Goal: Leave review/rating

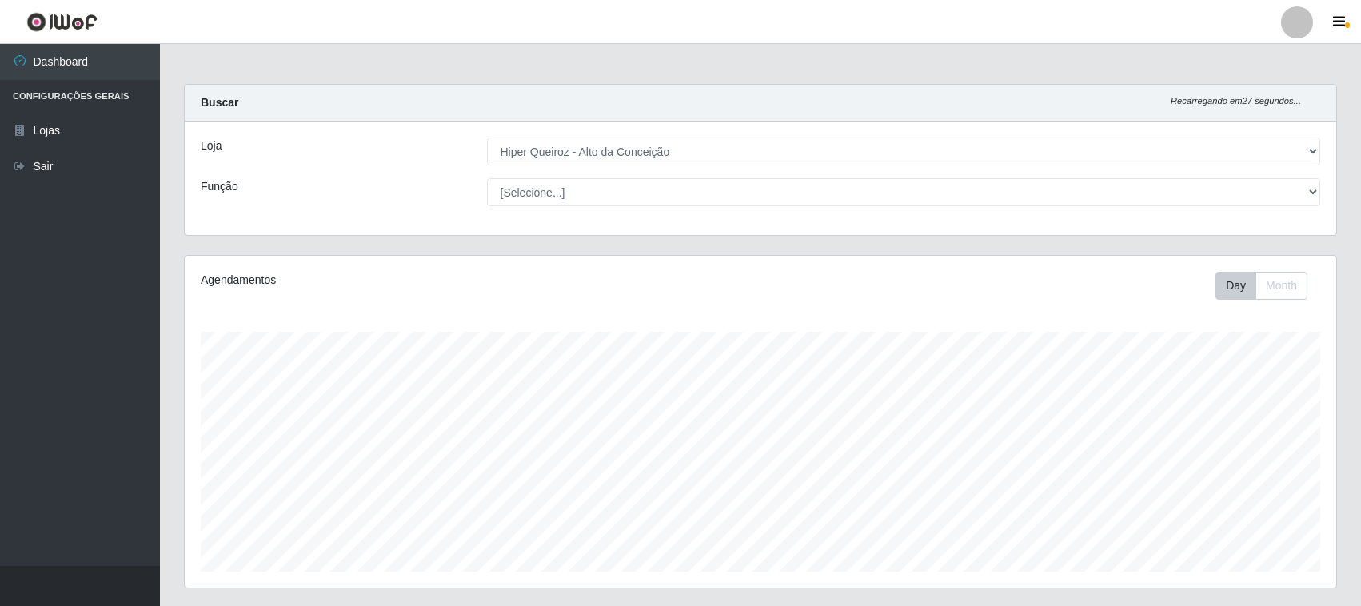
select select "515"
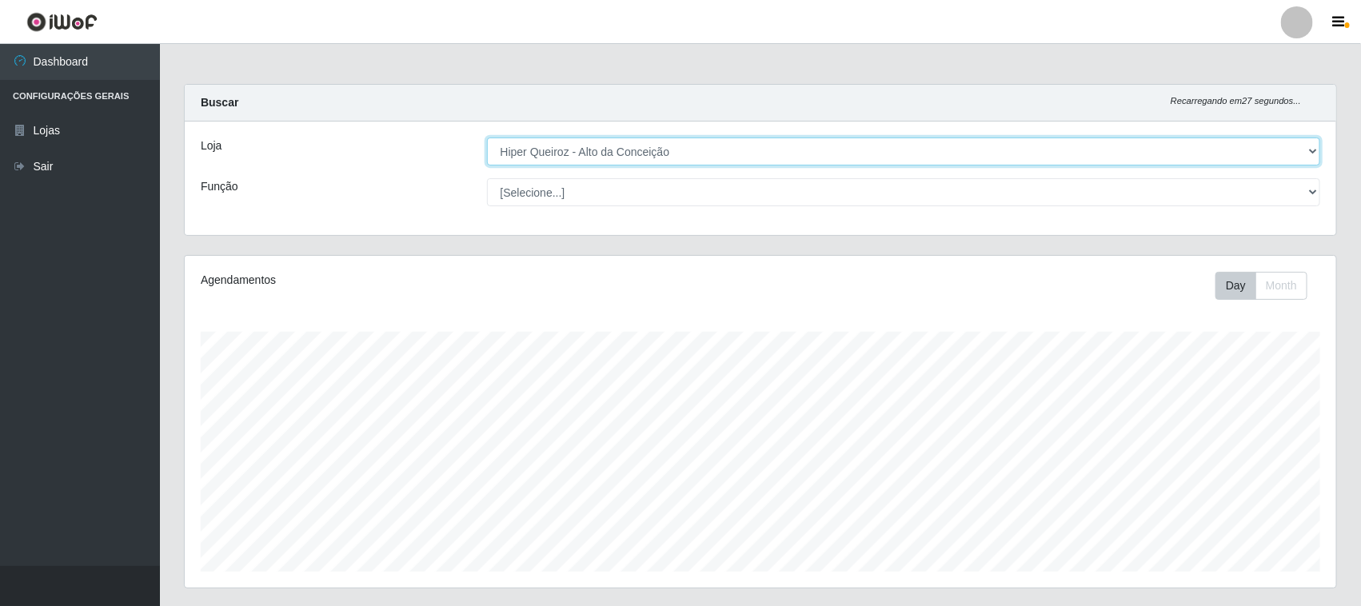
click at [1020, 150] on select "[Selecione...] Hiper Queiroz - [GEOGRAPHIC_DATA][PERSON_NAME]" at bounding box center [904, 152] width 834 height 28
click at [487, 138] on select "[Selecione...] Hiper Queiroz - [GEOGRAPHIC_DATA][PERSON_NAME]" at bounding box center [904, 152] width 834 height 28
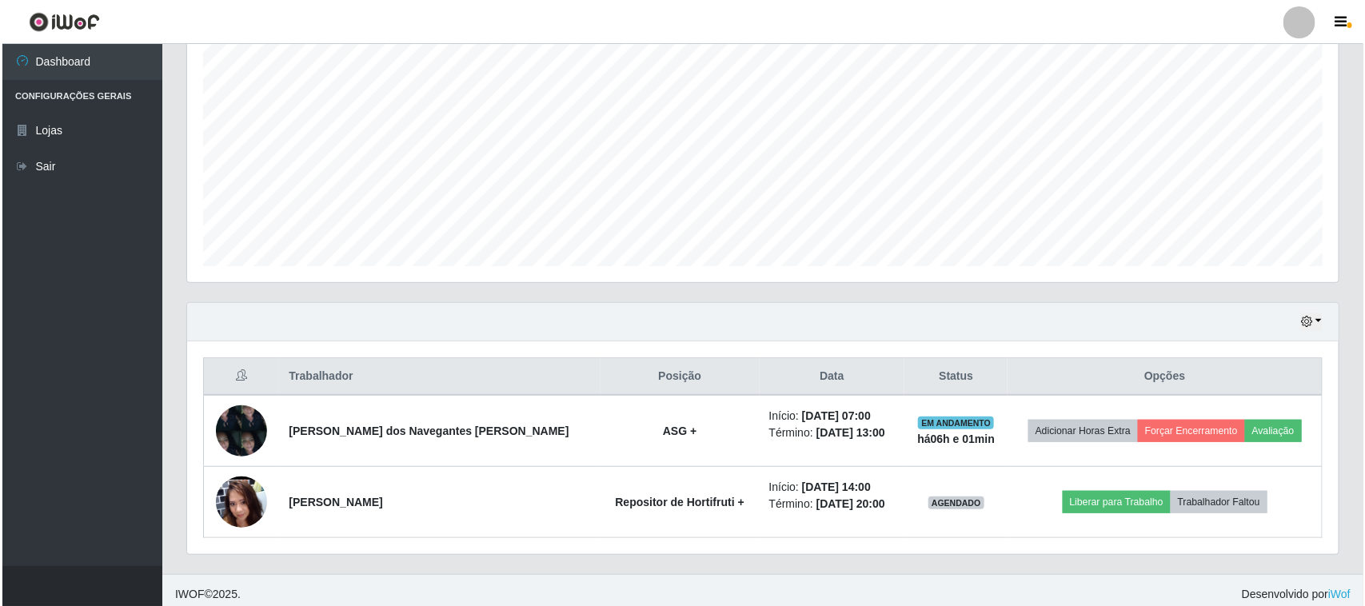
scroll to position [314, 0]
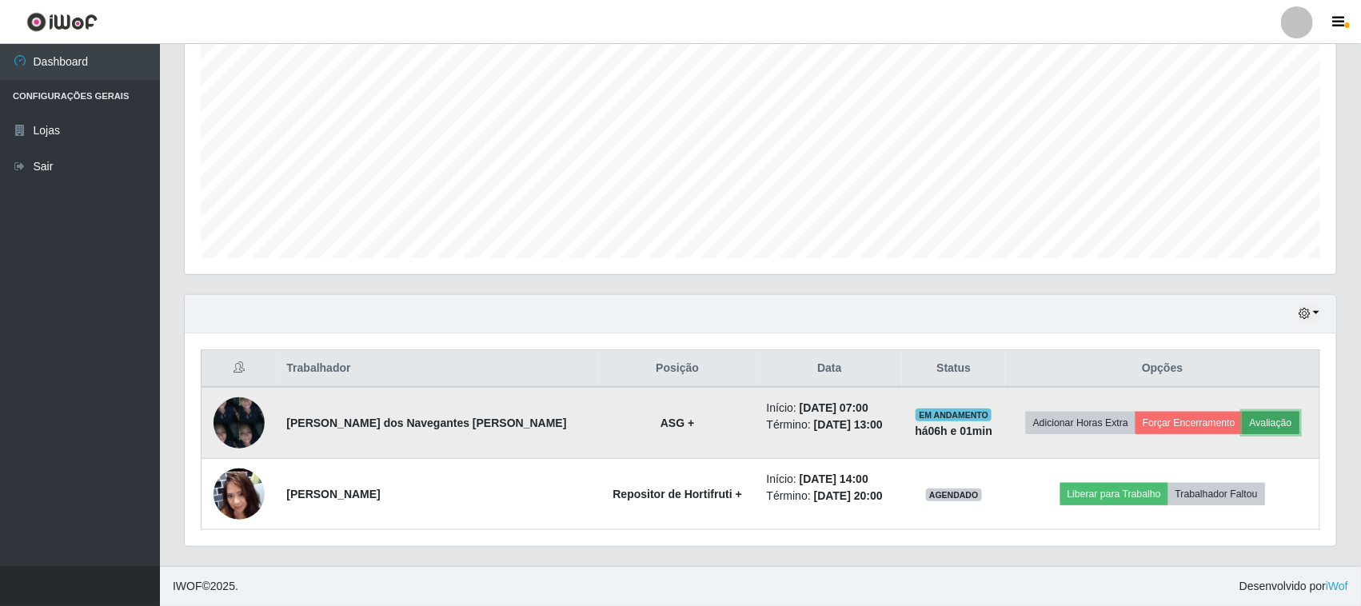
click at [1269, 416] on button "Avaliação" at bounding box center [1271, 423] width 57 height 22
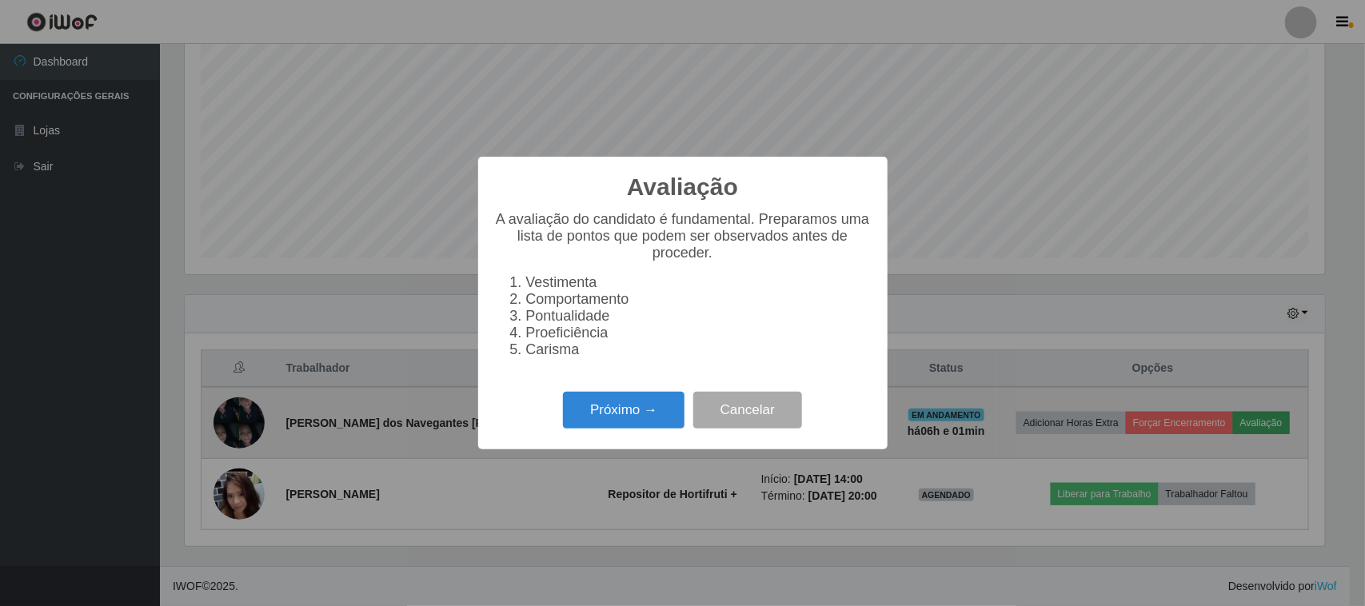
scroll to position [333, 1140]
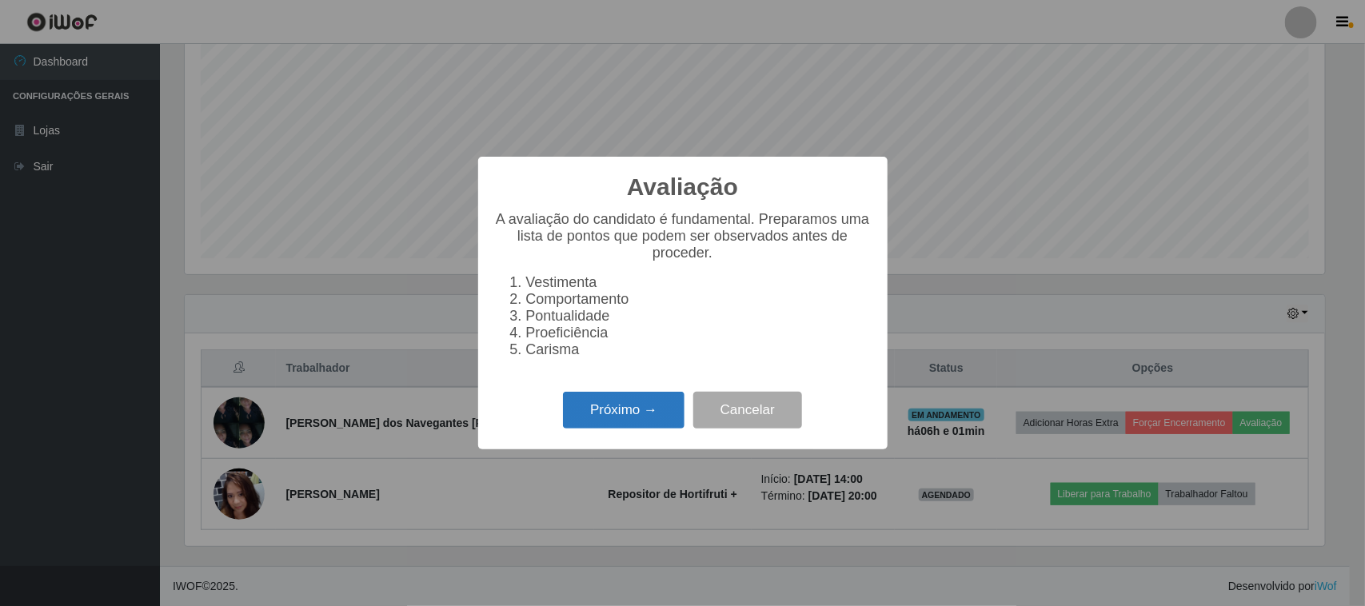
click at [633, 426] on button "Próximo →" at bounding box center [624, 411] width 122 height 38
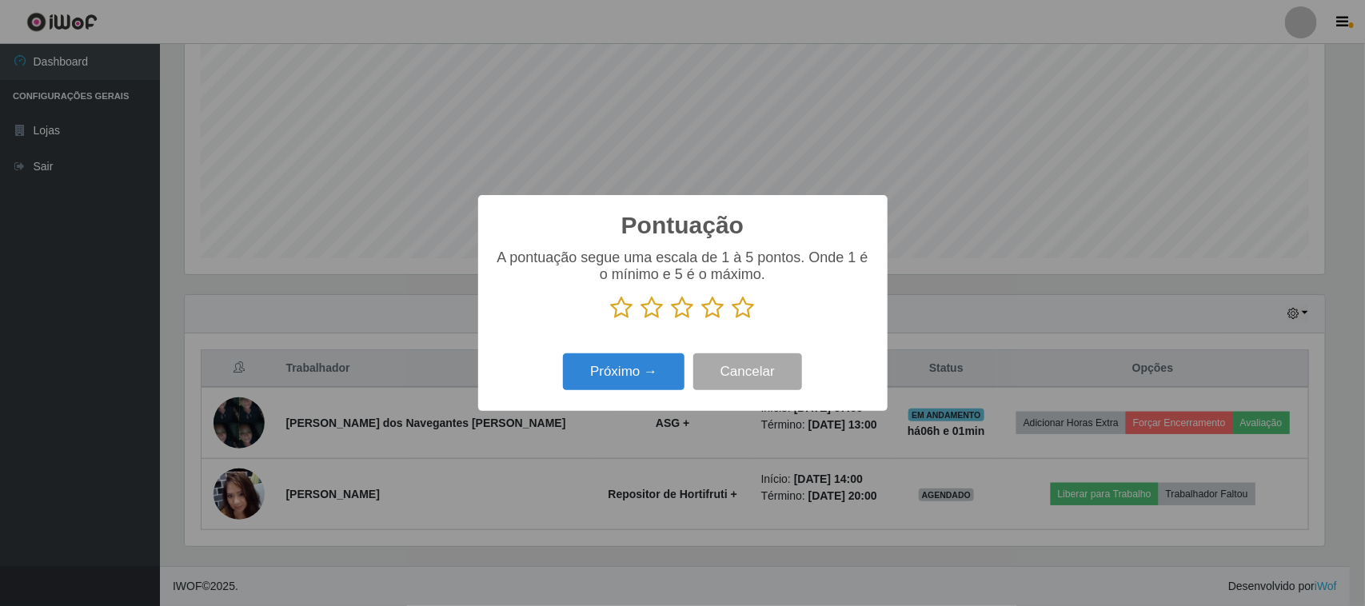
scroll to position [799225, 798416]
click at [680, 316] on icon at bounding box center [683, 308] width 22 height 24
click at [672, 320] on input "radio" at bounding box center [672, 320] width 0 height 0
click at [630, 381] on button "Próximo →" at bounding box center [624, 372] width 122 height 38
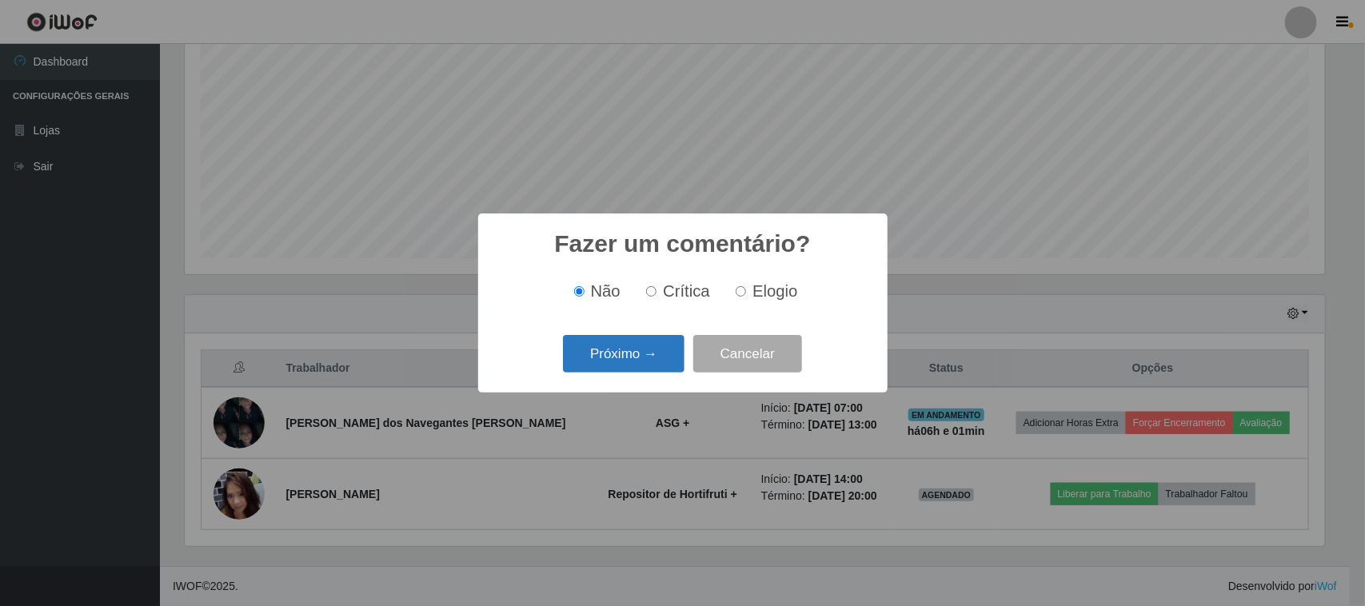
click at [633, 353] on button "Próximo →" at bounding box center [624, 354] width 122 height 38
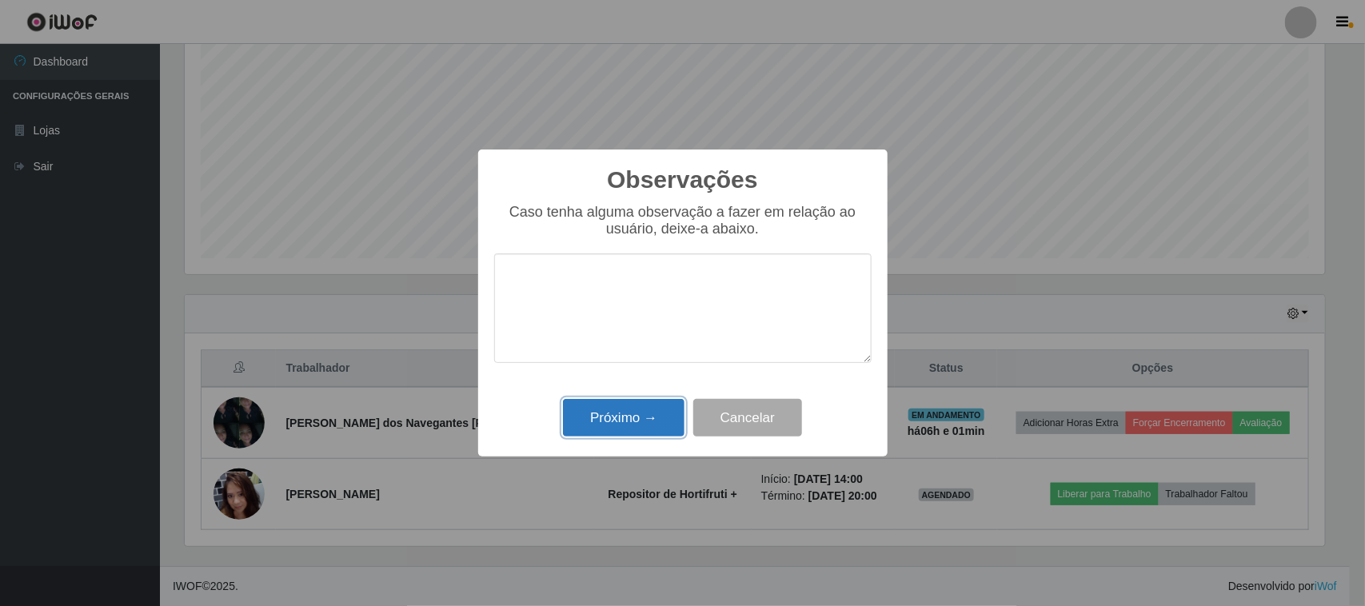
click at [636, 420] on button "Próximo →" at bounding box center [624, 418] width 122 height 38
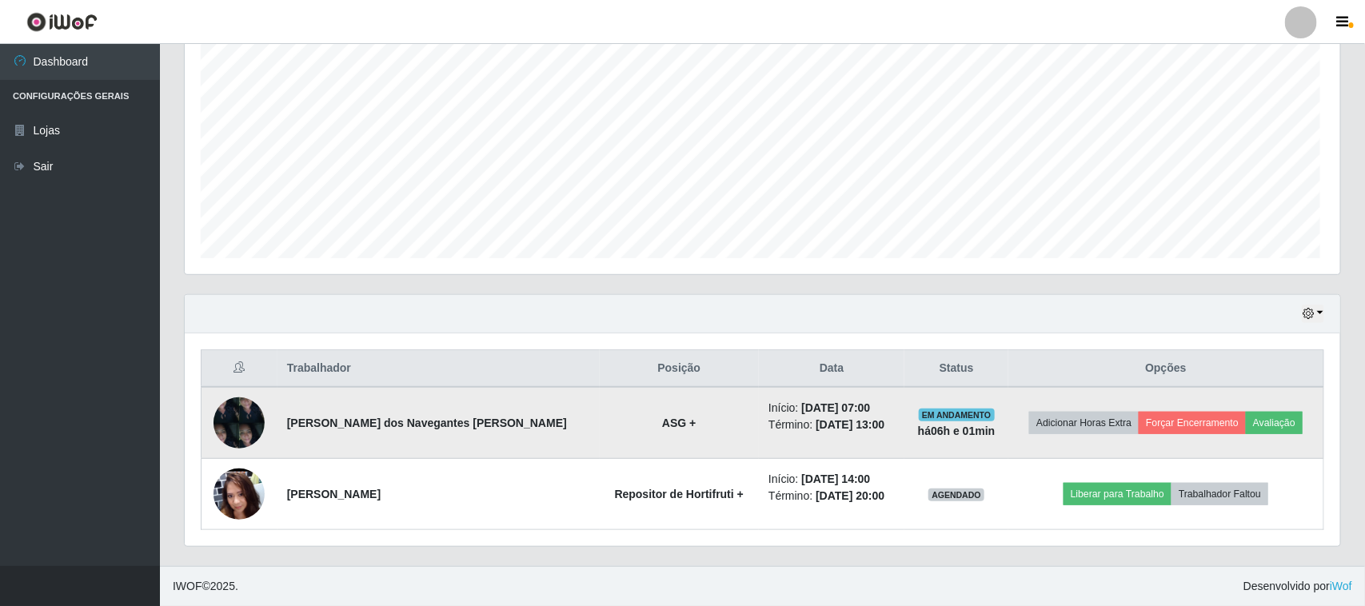
scroll to position [333, 1151]
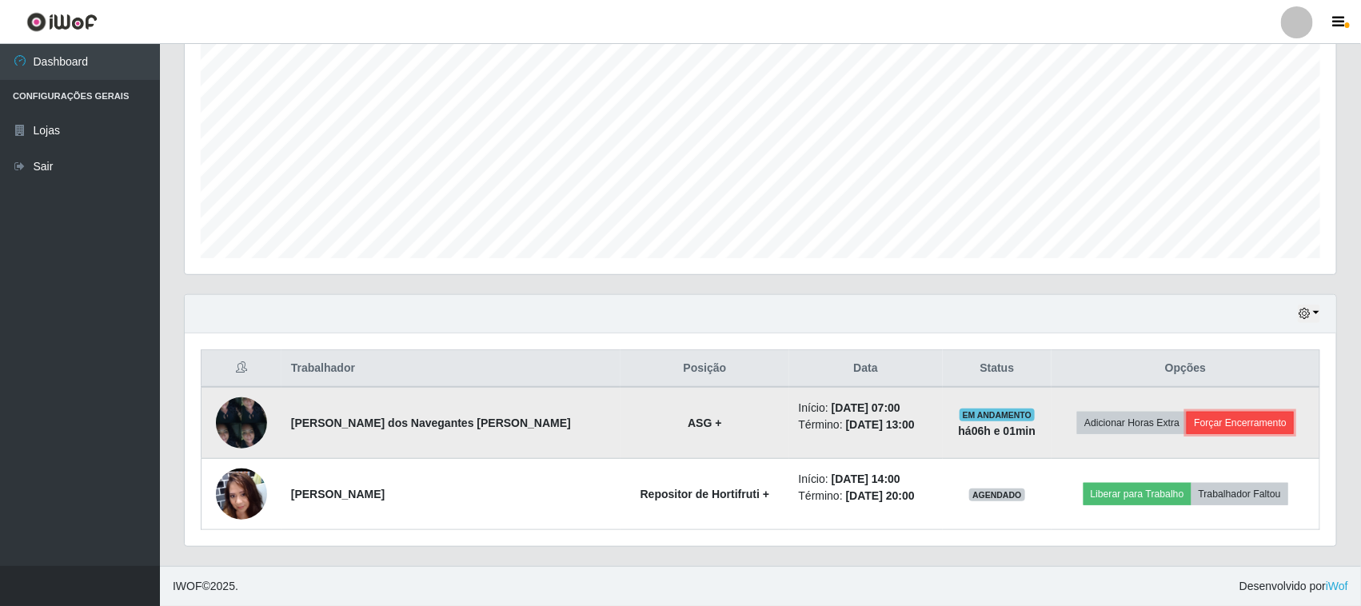
click at [1230, 428] on button "Forçar Encerramento" at bounding box center [1240, 423] width 107 height 22
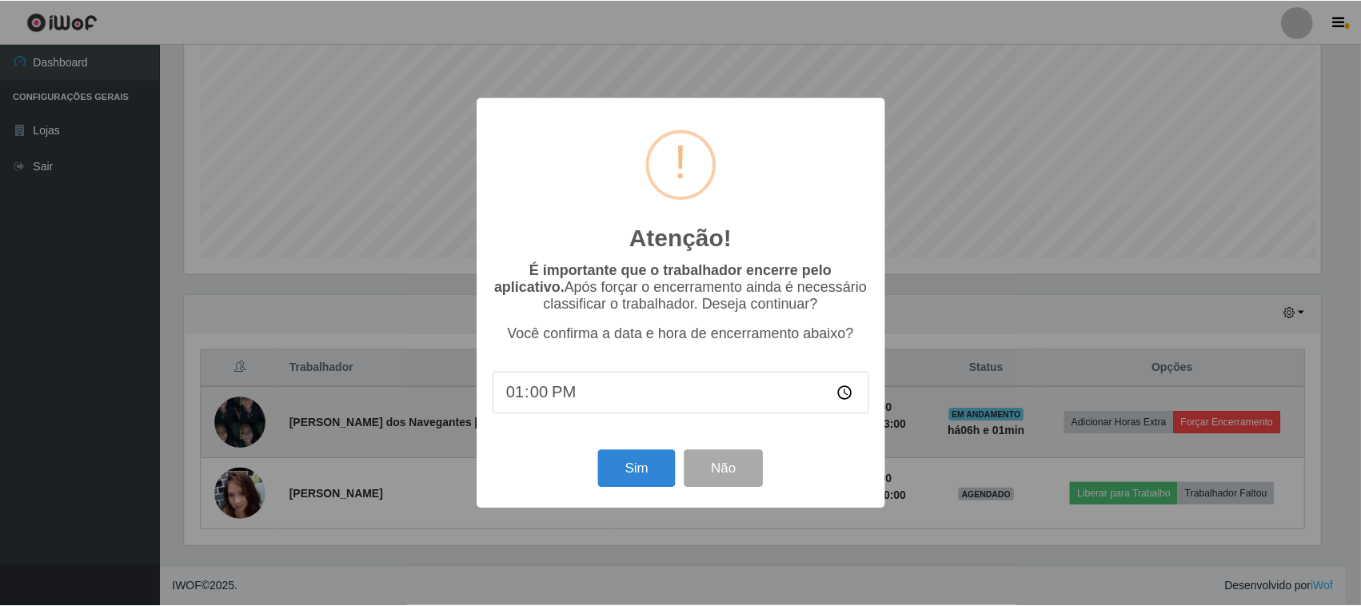
scroll to position [333, 1140]
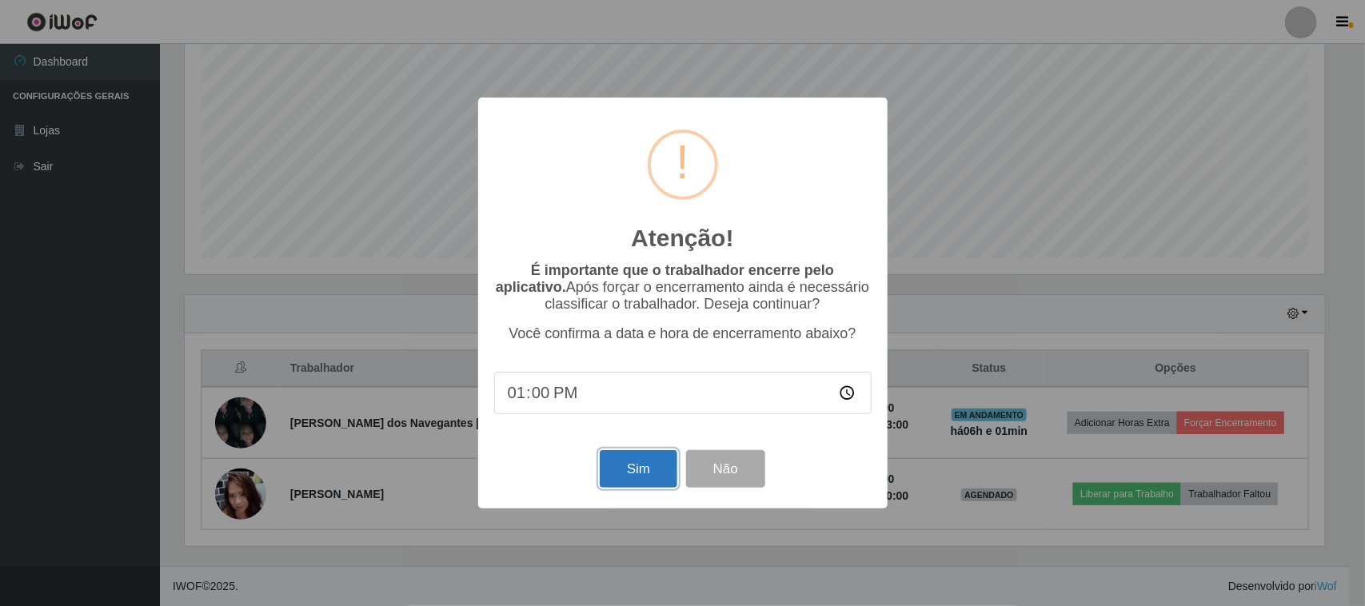
click at [622, 469] on button "Sim" at bounding box center [639, 469] width 78 height 38
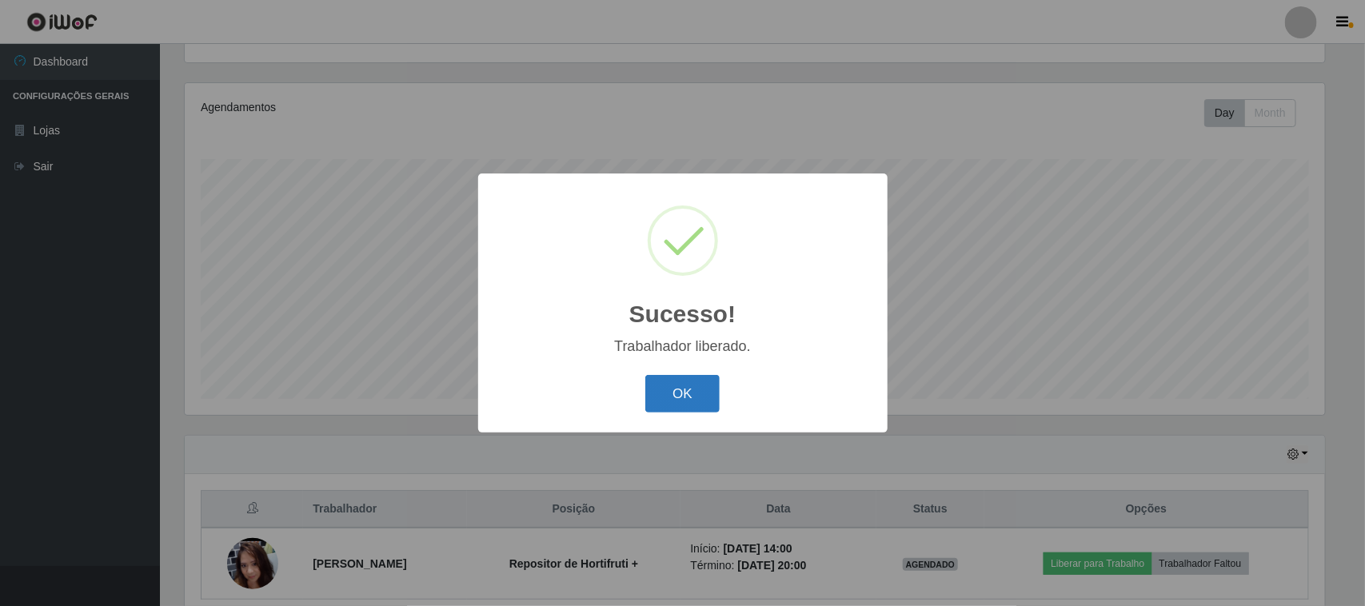
click at [688, 401] on button "OK" at bounding box center [682, 394] width 74 height 38
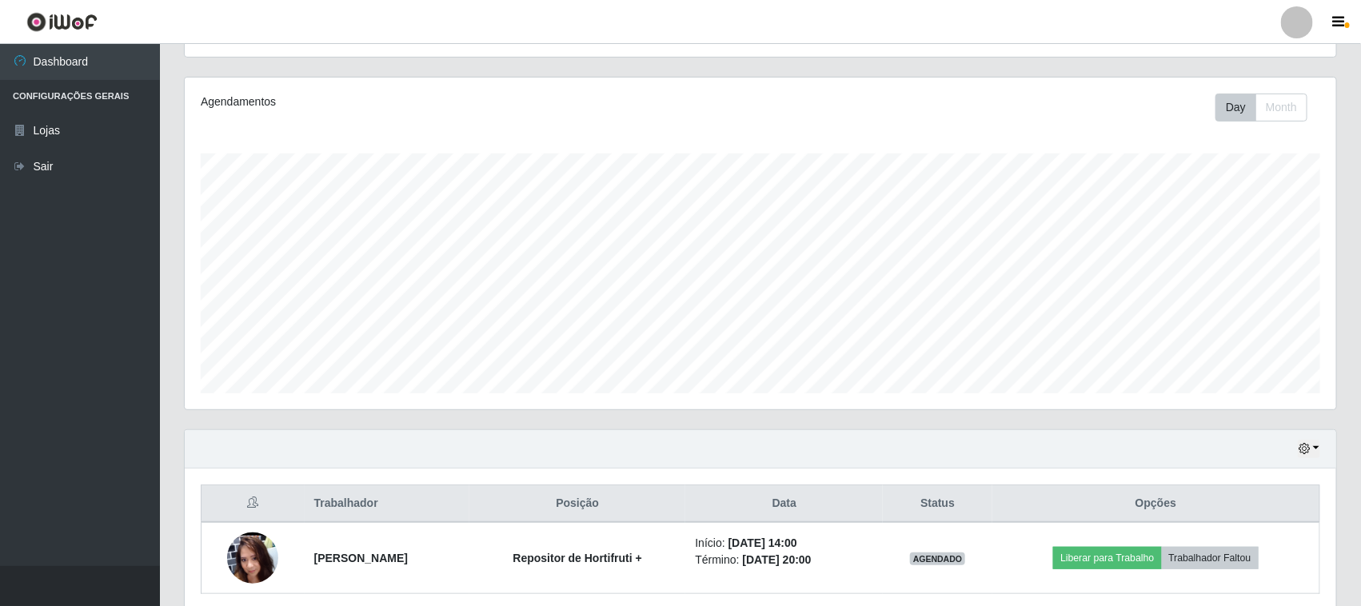
scroll to position [144, 0]
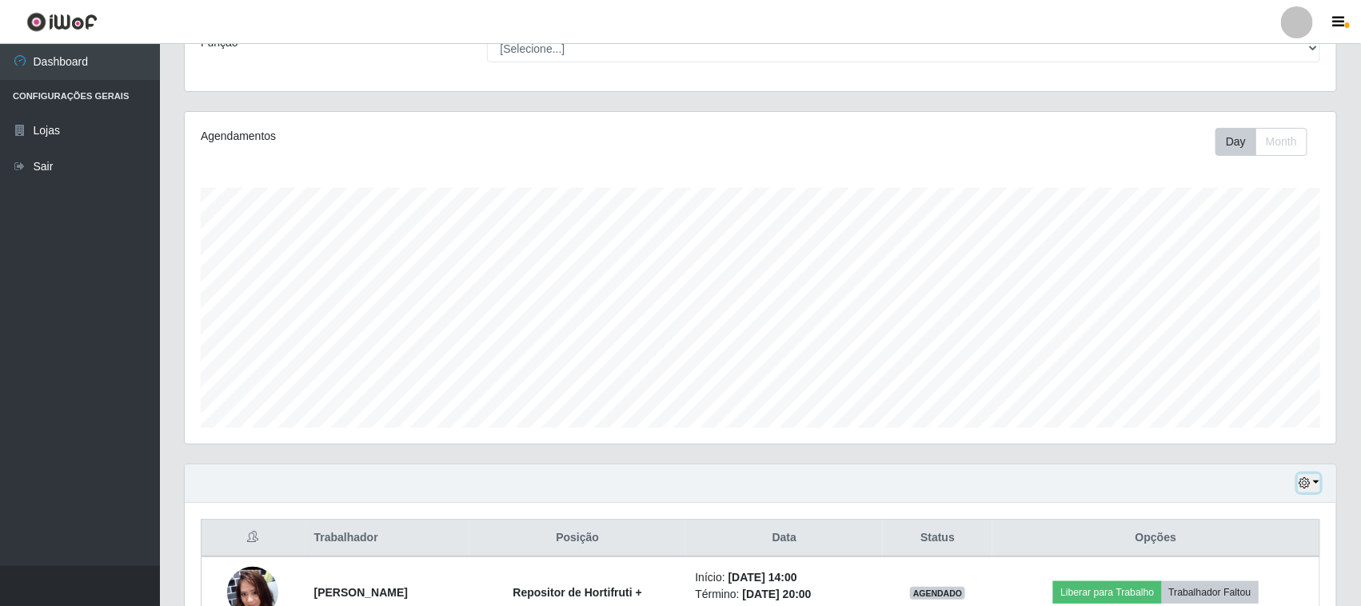
click at [1306, 488] on icon "button" at bounding box center [1303, 482] width 11 height 11
click at [1241, 400] on button "3 dias" at bounding box center [1255, 390] width 126 height 34
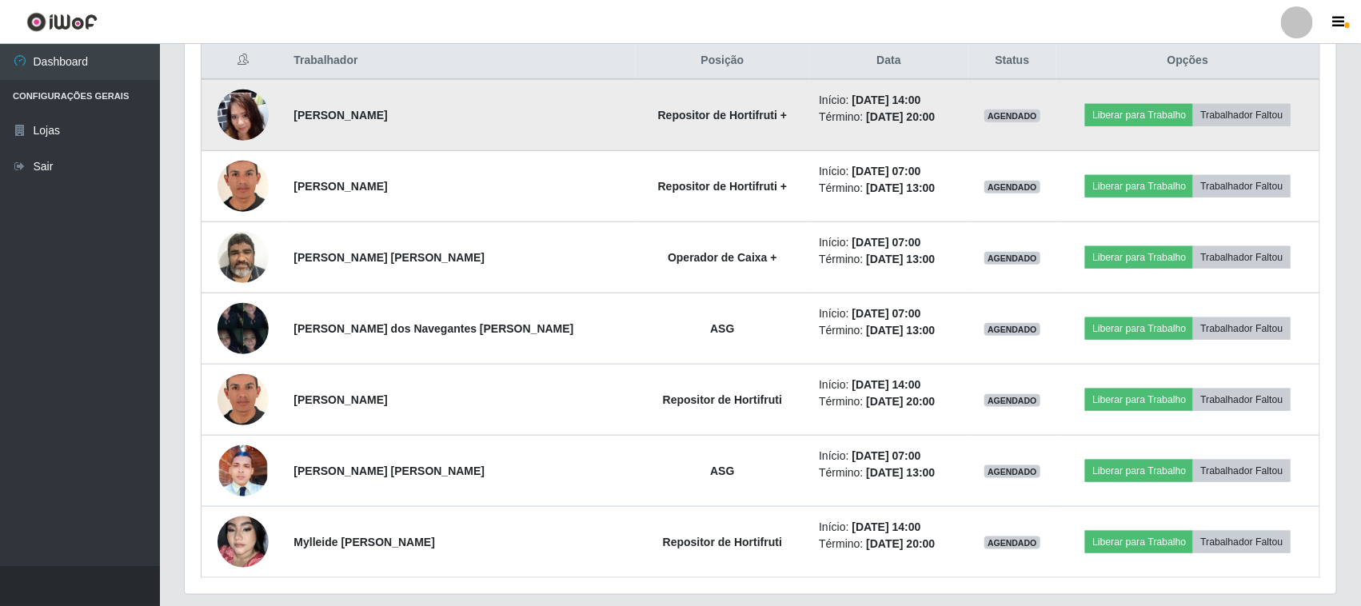
scroll to position [572, 0]
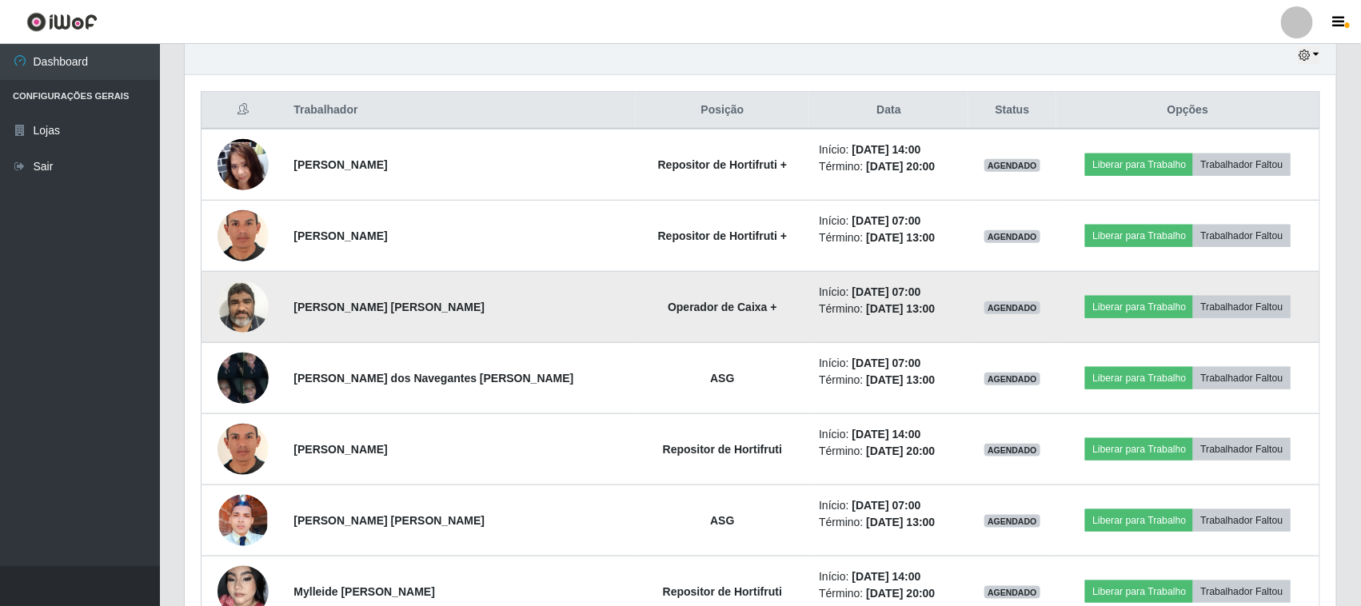
click at [241, 313] on img at bounding box center [242, 307] width 51 height 68
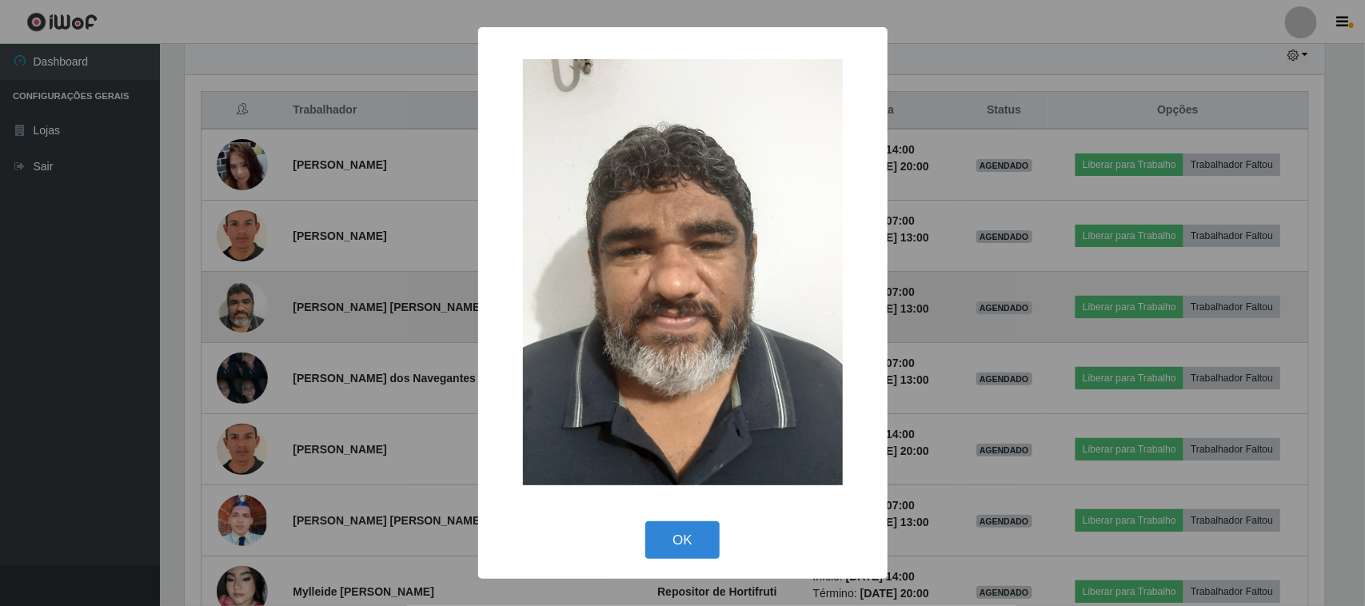
click at [241, 313] on div "× OK Cancel" at bounding box center [682, 303] width 1365 height 606
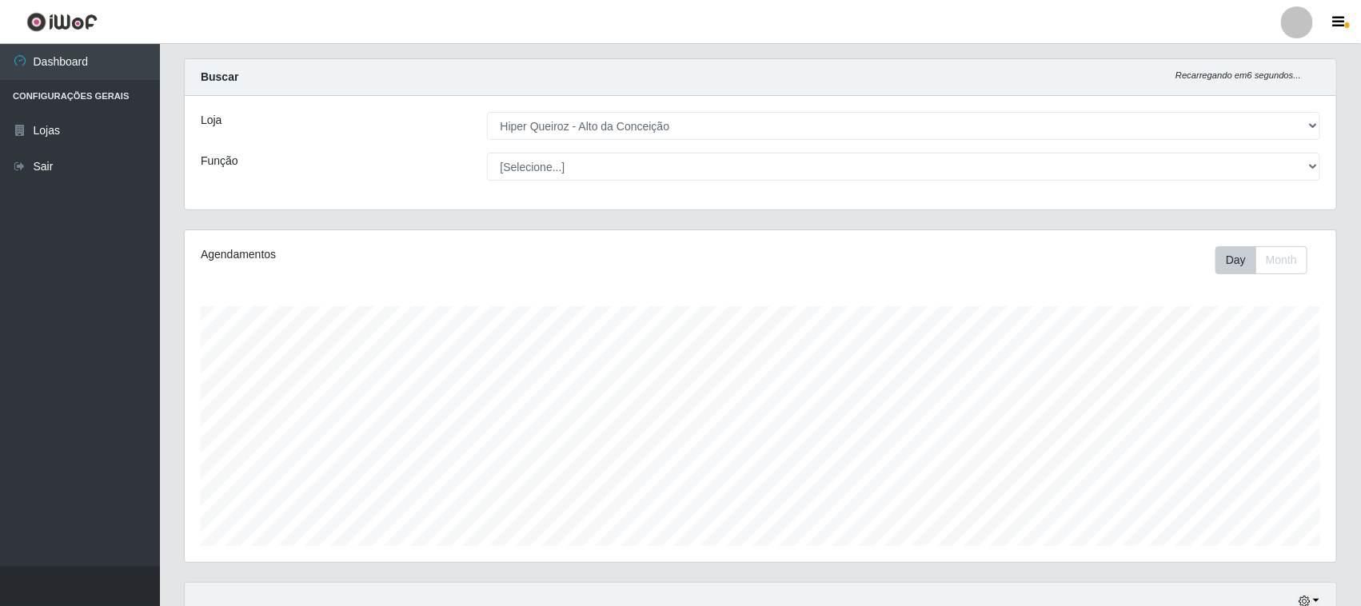
scroll to position [0, 0]
